Goal: Task Accomplishment & Management: Use online tool/utility

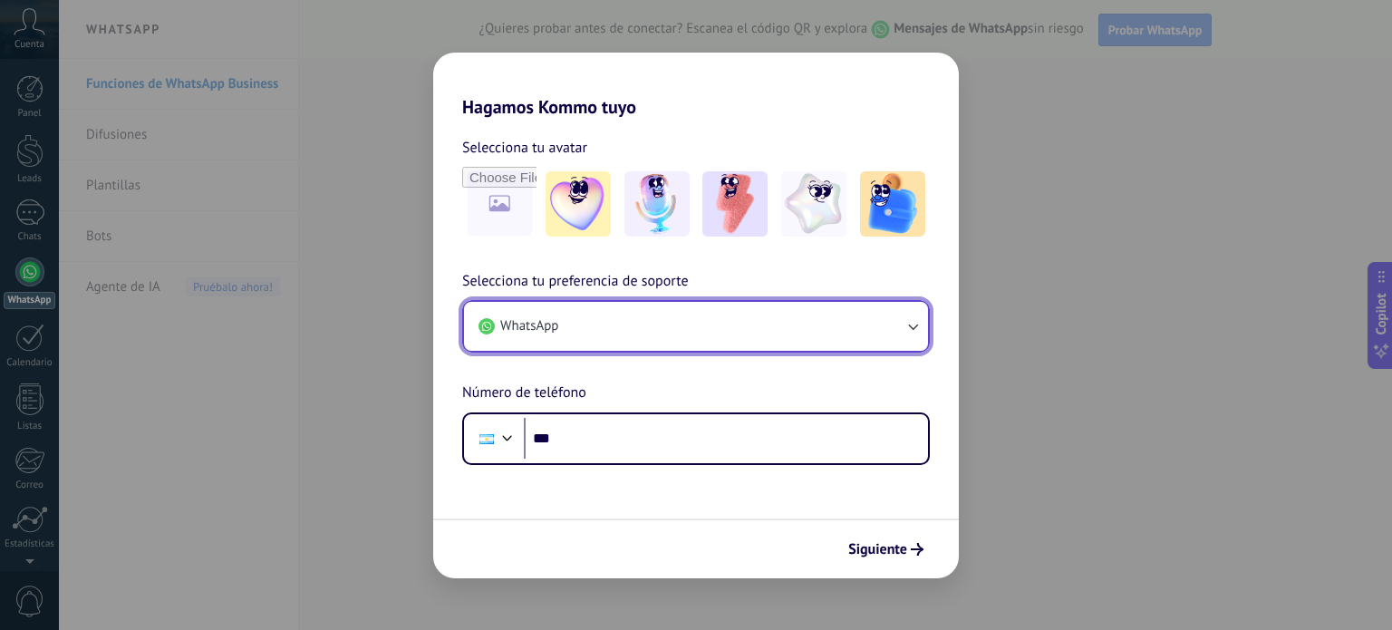
click at [916, 324] on icon "button" at bounding box center [913, 326] width 18 height 18
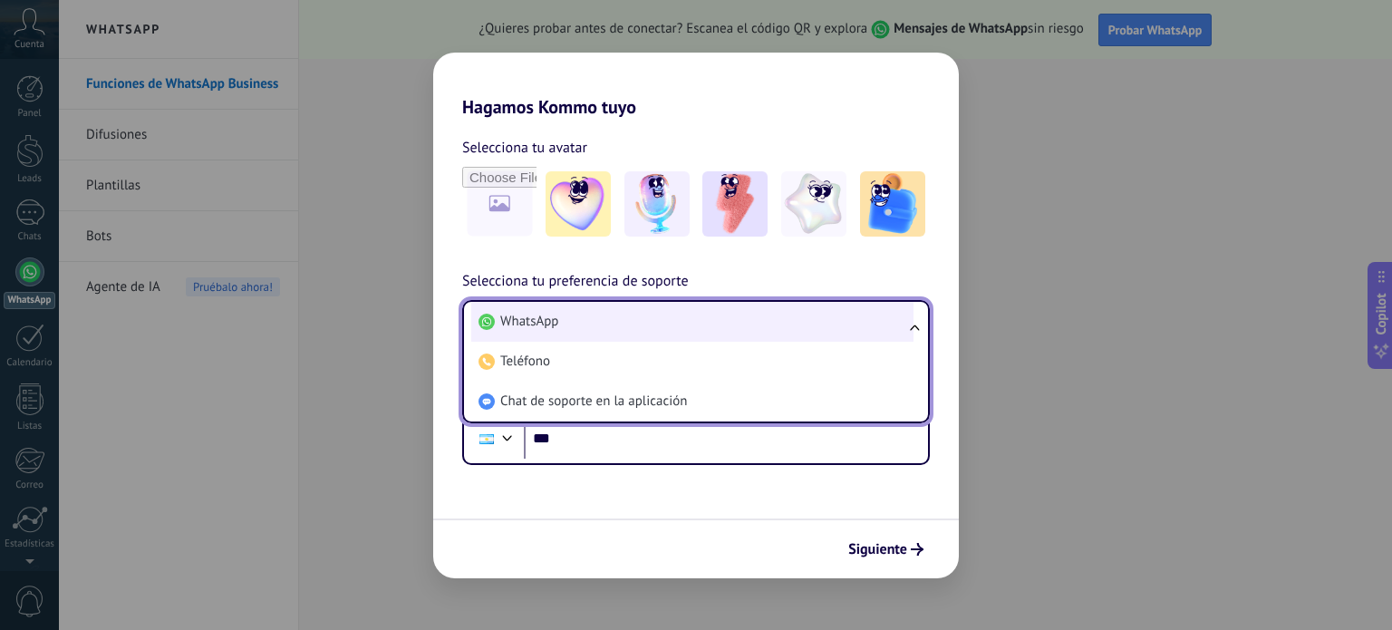
click at [835, 334] on li "WhatsApp" at bounding box center [692, 322] width 442 height 40
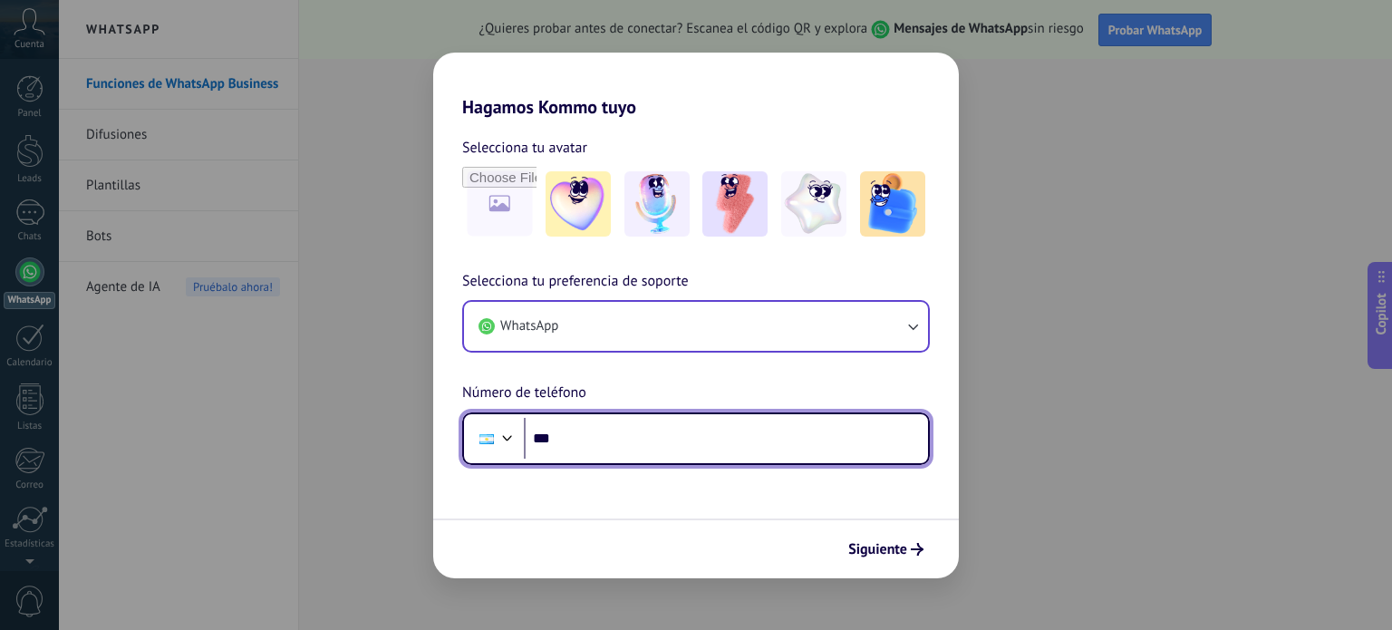
click at [604, 430] on input "***" at bounding box center [726, 439] width 404 height 42
type input "**********"
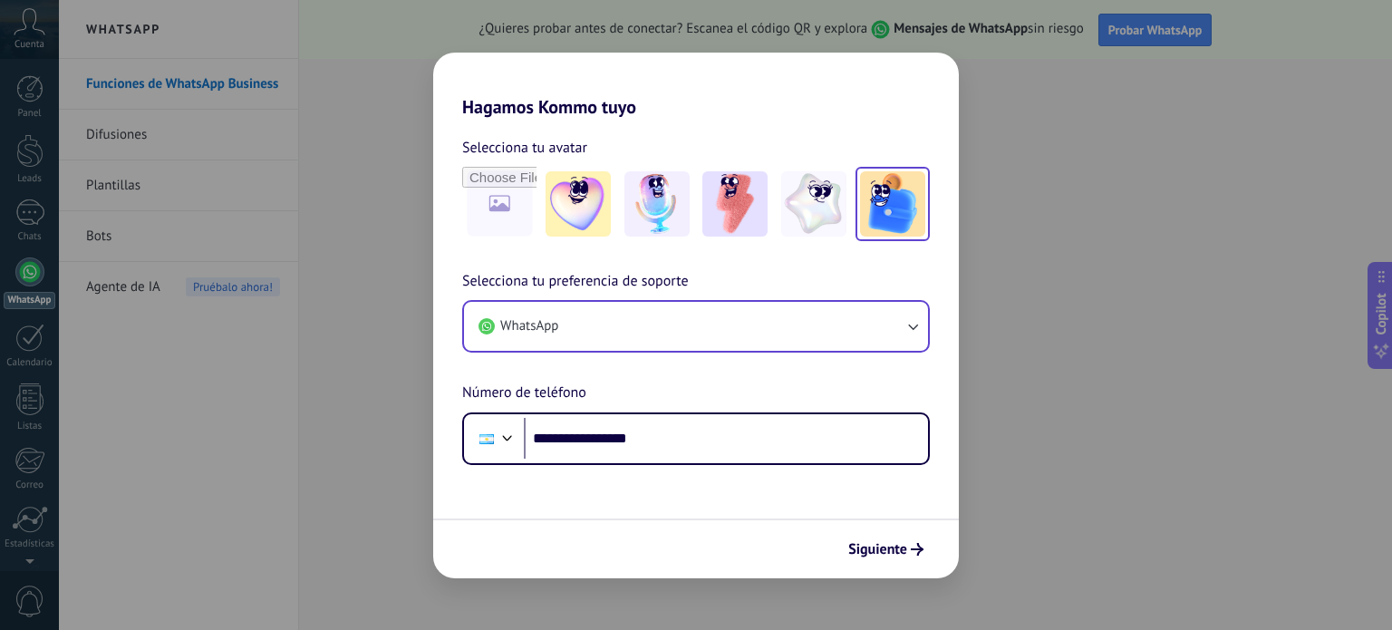
click at [898, 206] on img at bounding box center [892, 203] width 65 height 65
click at [886, 543] on span "Siguiente" at bounding box center [877, 549] width 59 height 13
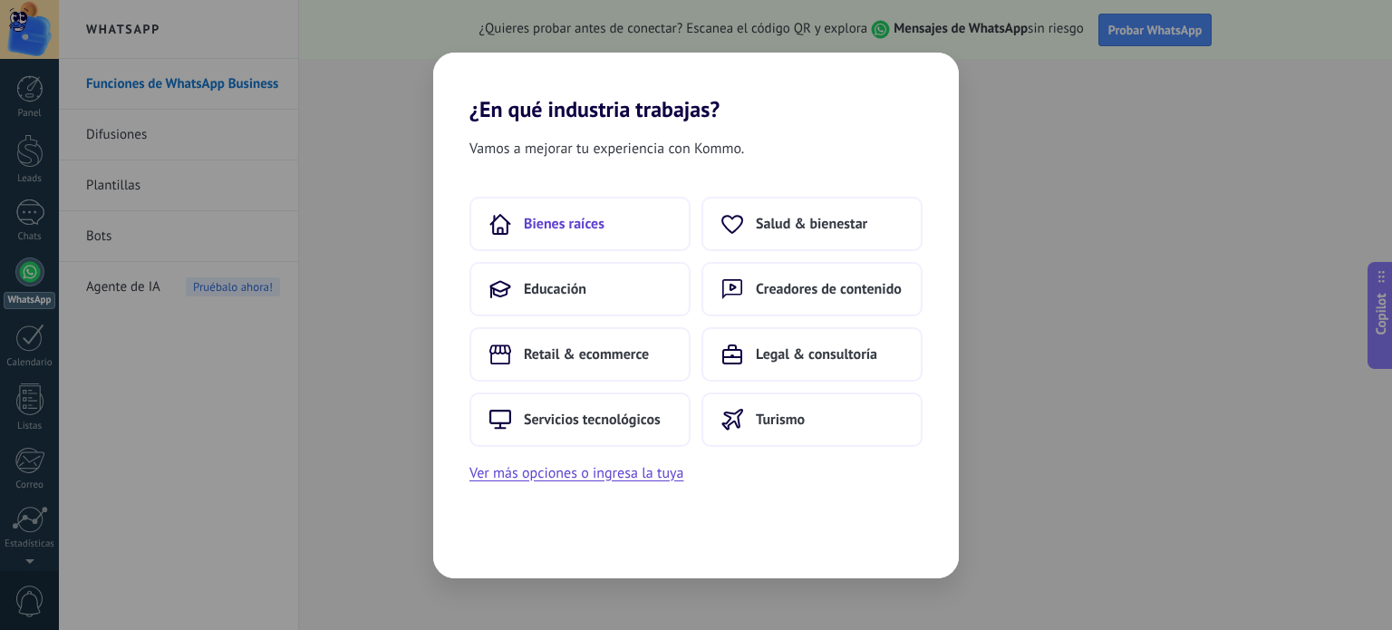
click at [623, 217] on button "Bienes raíces" at bounding box center [580, 224] width 221 height 54
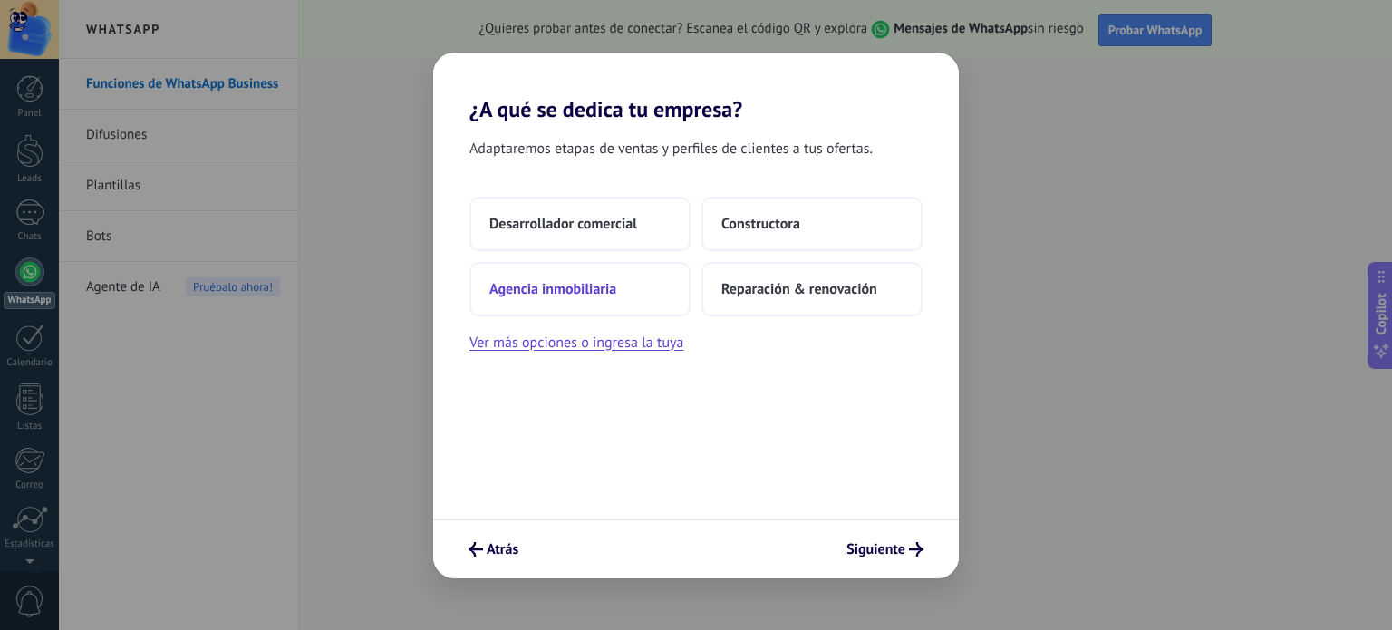
click at [577, 289] on span "Agencia inmobiliaria" at bounding box center [552, 289] width 127 height 18
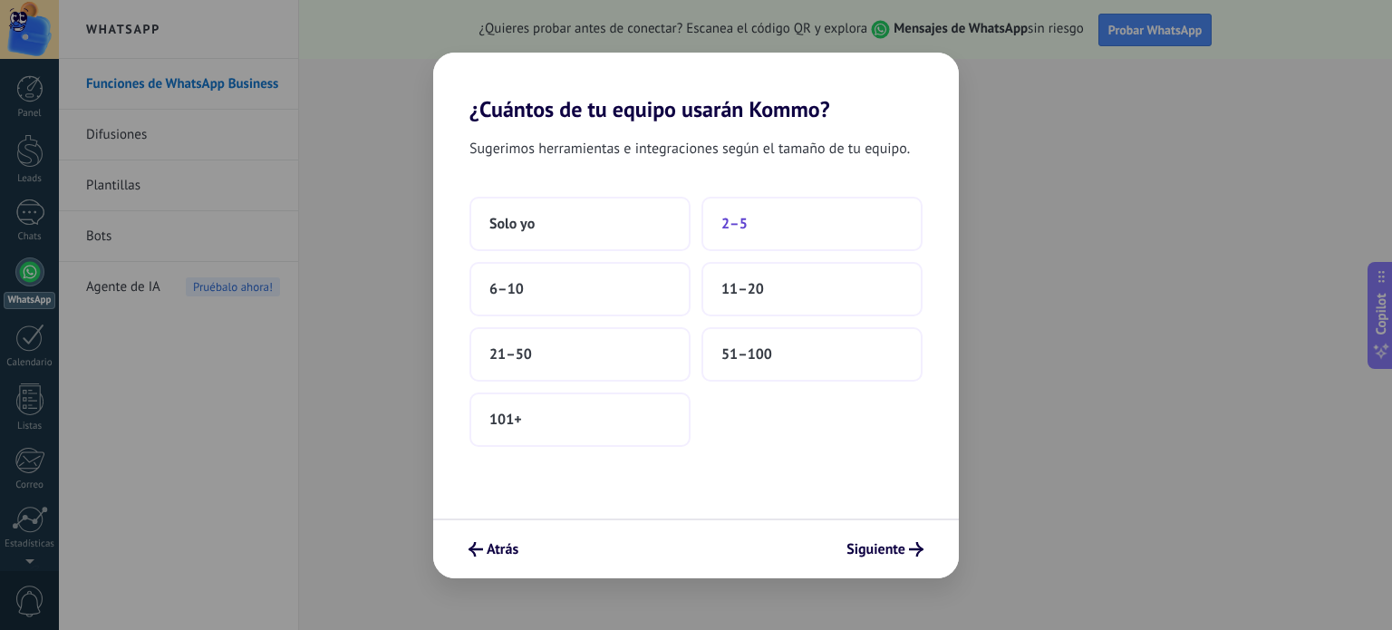
click at [738, 212] on button "2–5" at bounding box center [812, 224] width 221 height 54
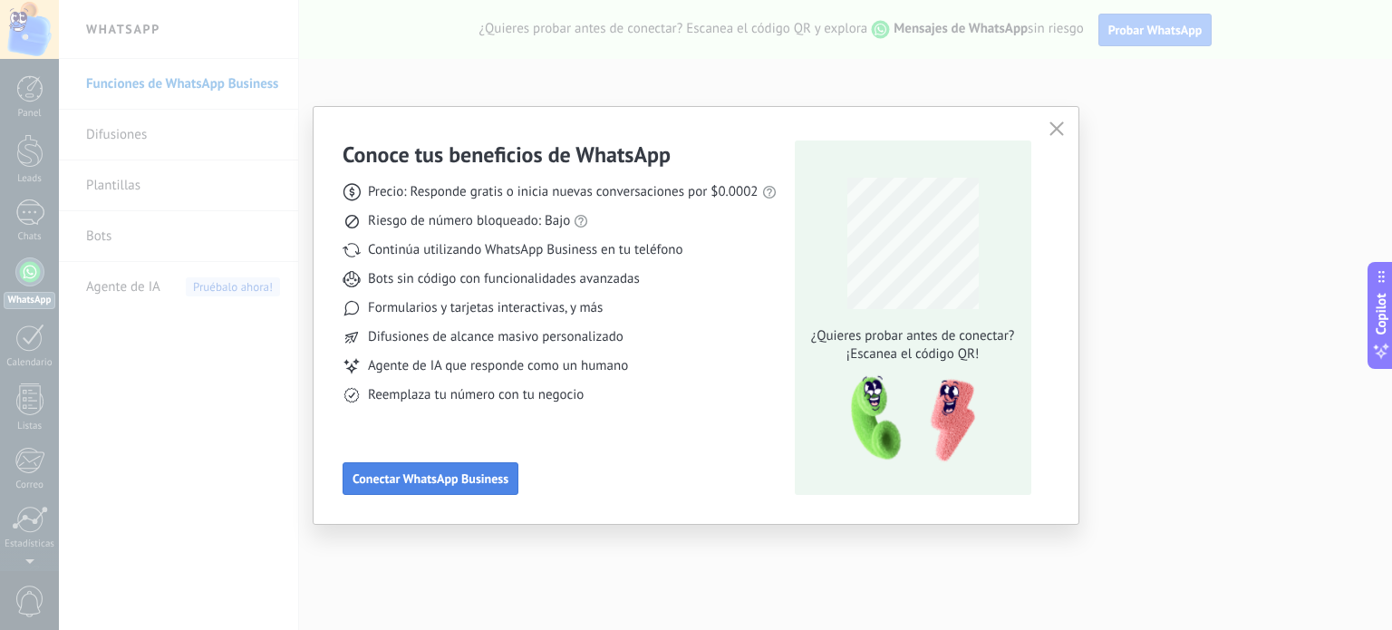
click at [464, 476] on span "Conectar WhatsApp Business" at bounding box center [431, 478] width 156 height 13
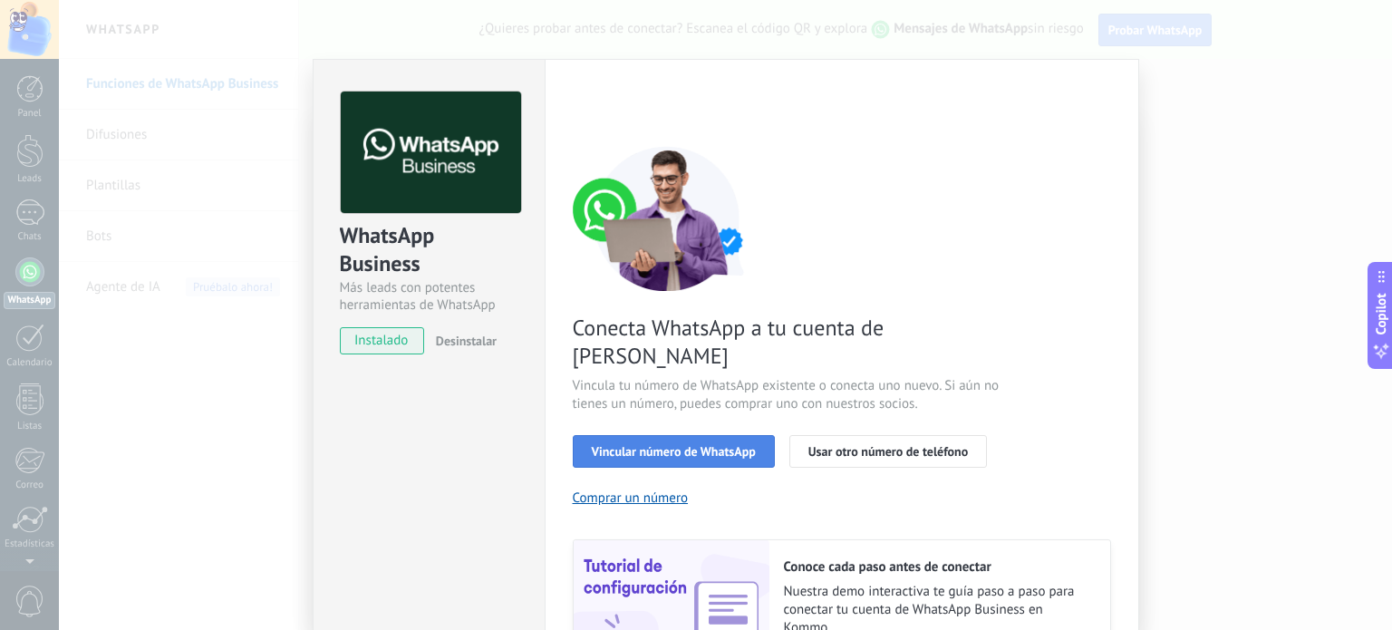
click at [689, 445] on span "Vincular número de WhatsApp" at bounding box center [674, 451] width 164 height 13
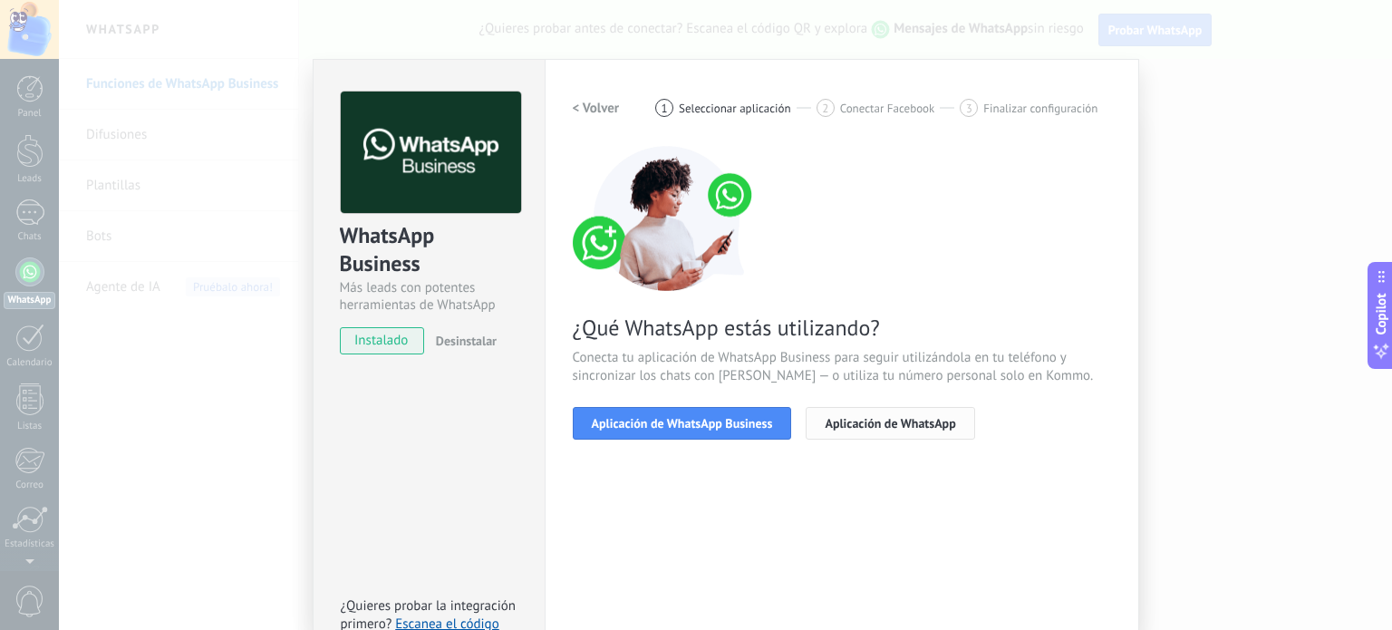
click at [859, 427] on span "Aplicación de WhatsApp" at bounding box center [890, 423] width 131 height 13
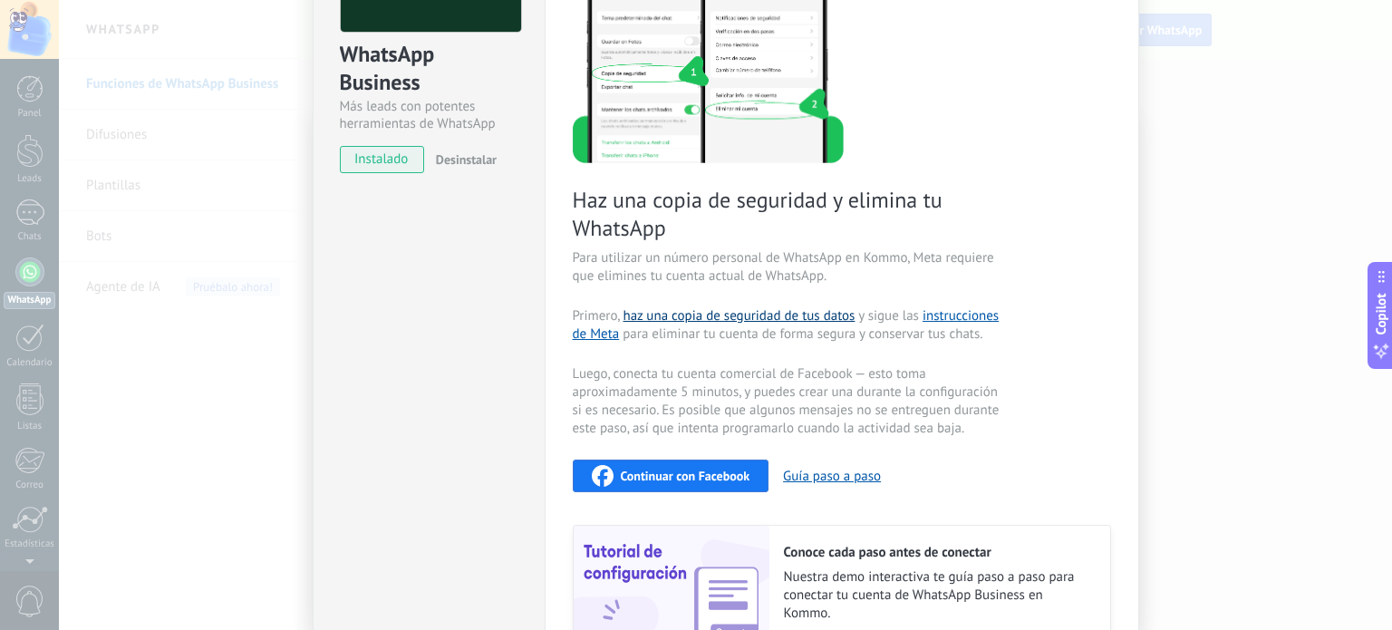
scroll to position [272, 0]
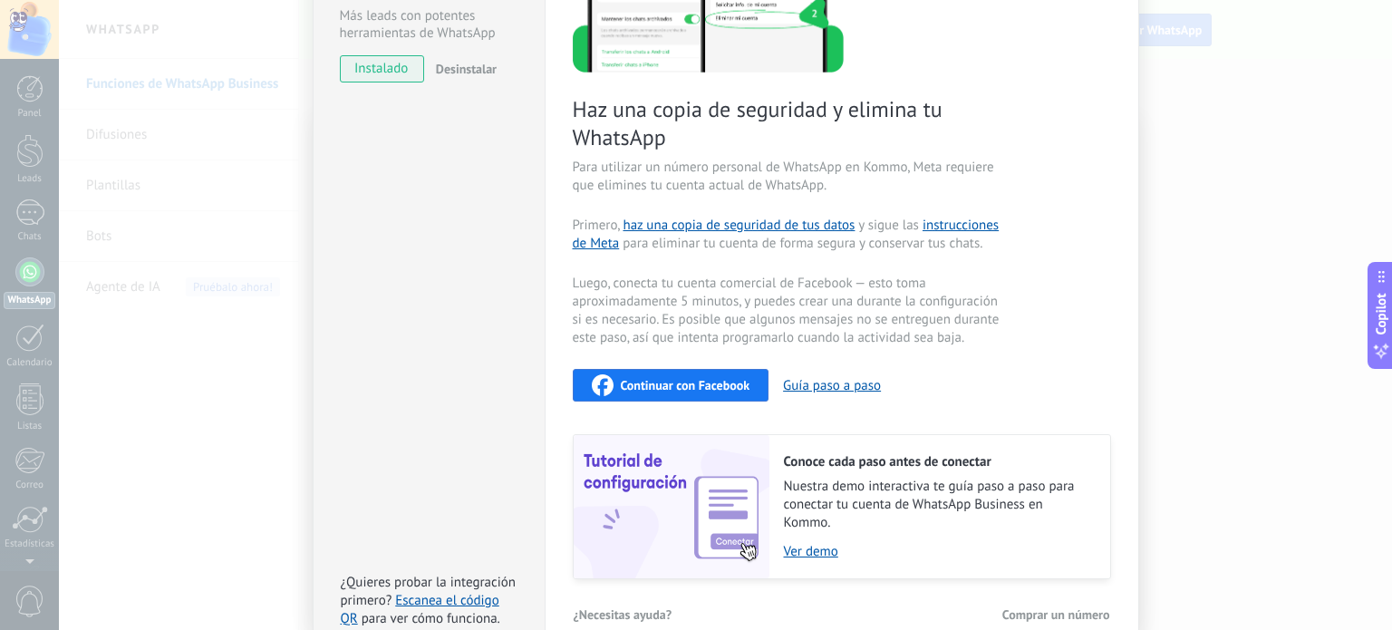
click at [703, 379] on span "Continuar con Facebook" at bounding box center [686, 385] width 130 height 13
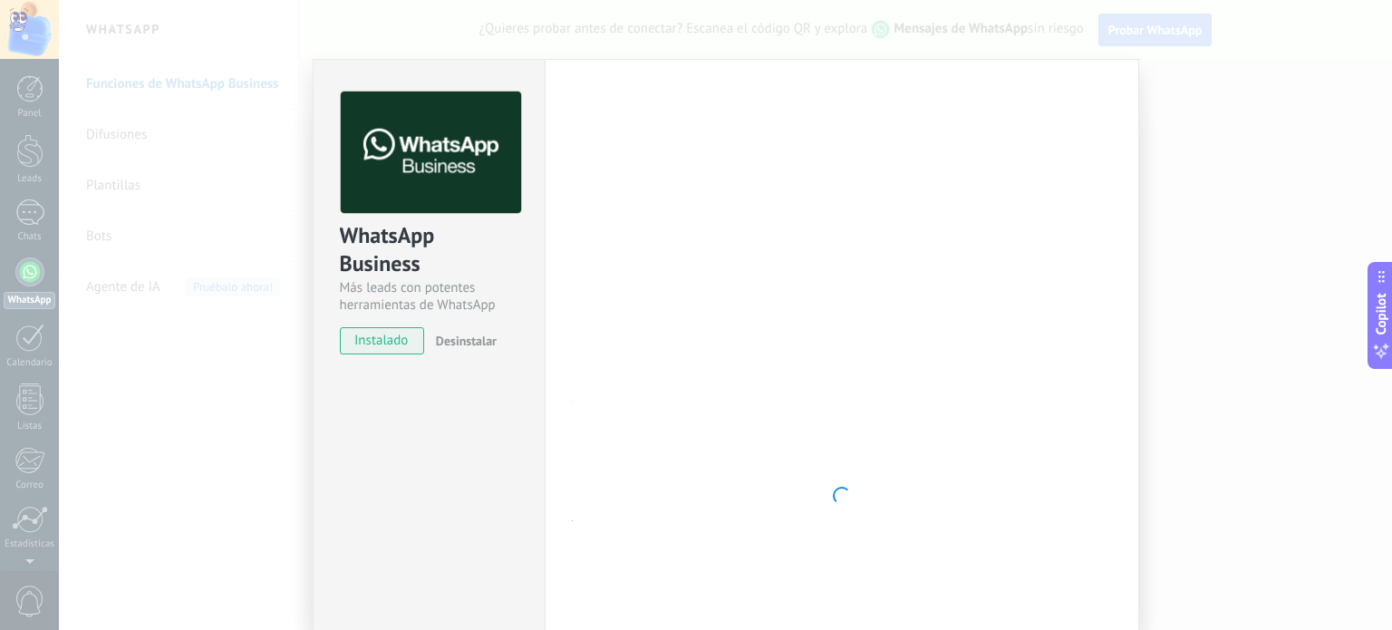
scroll to position [0, 0]
